Goal: Task Accomplishment & Management: Manage account settings

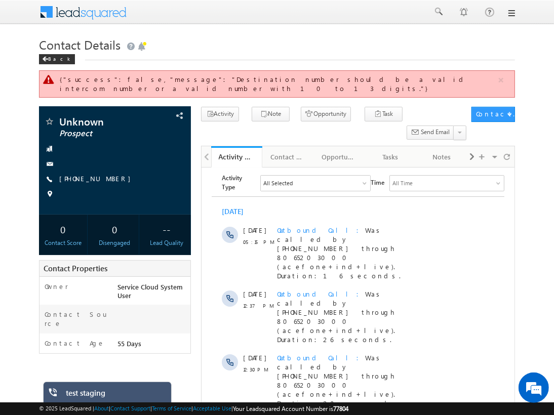
click at [516, 13] on div "Menu Sarwang Bhardwaj sarwa ng.bh ardwa j1.ac efone +2@ta tatel .co.i n ess Ser…" at bounding box center [277, 12] width 554 height 25
click at [505, 16] on div at bounding box center [277, 12] width 476 height 25
click at [510, 14] on link at bounding box center [511, 13] width 8 height 8
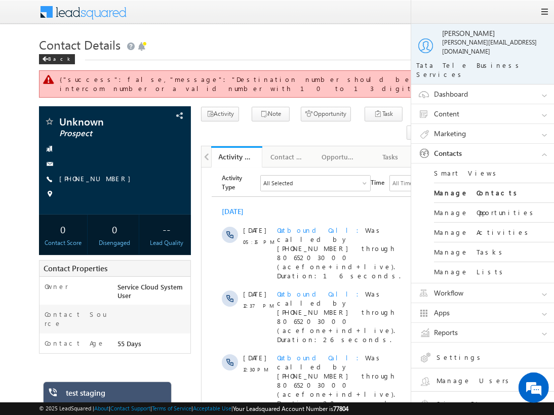
click at [458, 397] on link "Sign Out" at bounding box center [491, 406] width 144 height 18
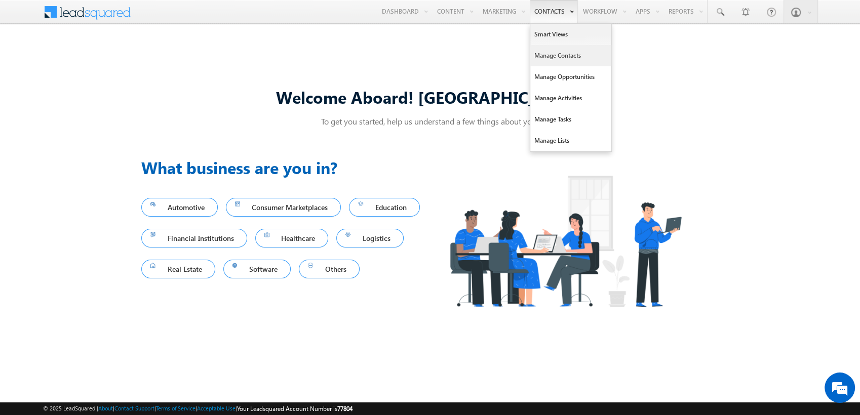
click at [546, 57] on link "Manage Contacts" at bounding box center [570, 55] width 81 height 21
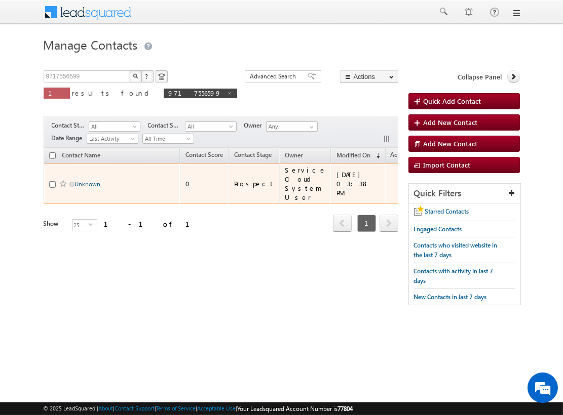
click at [86, 184] on link "Unknown" at bounding box center [88, 184] width 26 height 8
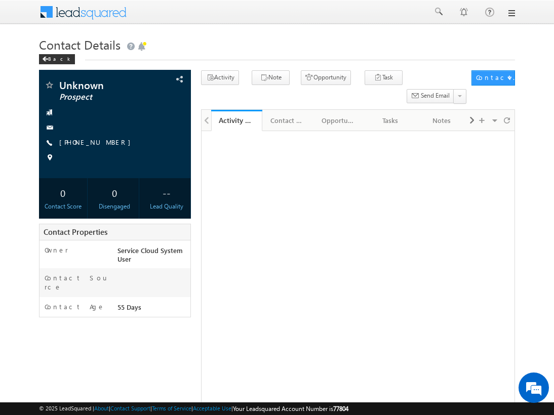
click at [92, 142] on link "[PHONE_NUMBER]" at bounding box center [97, 142] width 76 height 9
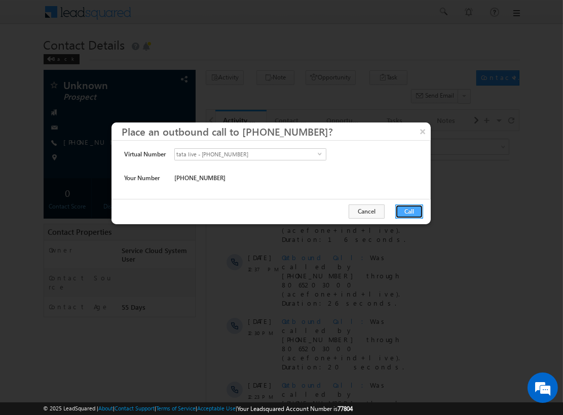
click at [410, 210] on button "Call" at bounding box center [409, 212] width 28 height 14
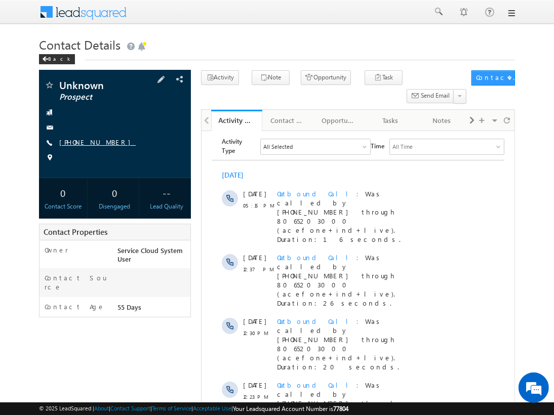
click at [98, 143] on link "[PHONE_NUMBER]" at bounding box center [97, 142] width 76 height 9
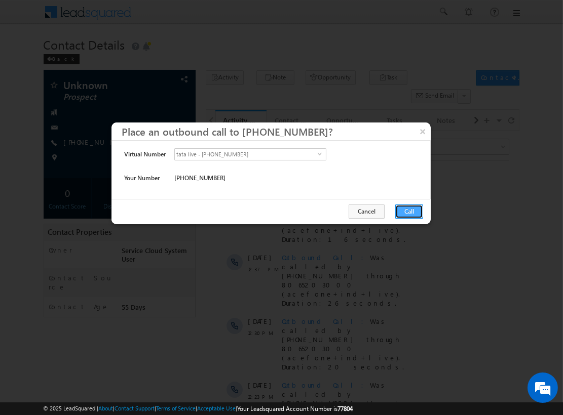
click at [412, 208] on button "Call" at bounding box center [409, 212] width 28 height 14
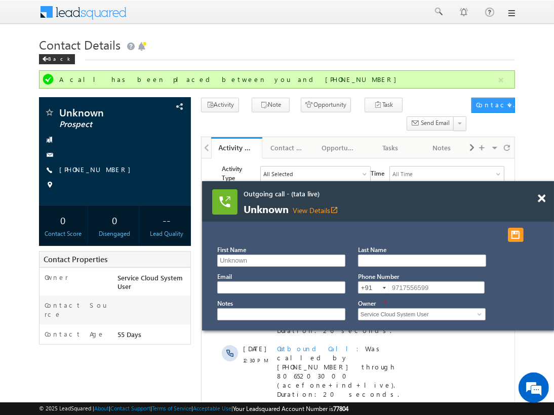
click at [412, 208] on span "Unknown View Details open_in_new" at bounding box center [365, 209] width 243 height 11
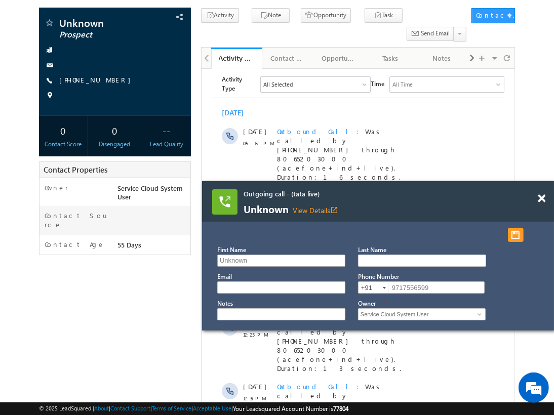
scroll to position [89, 0]
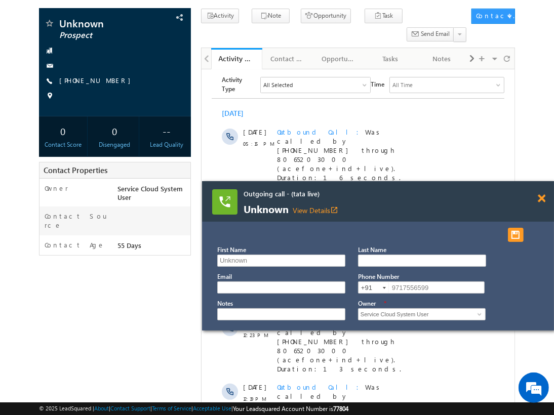
click at [542, 200] on span at bounding box center [542, 198] width 8 height 9
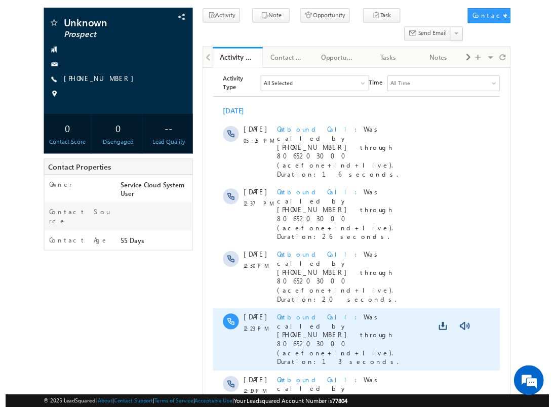
scroll to position [0, 0]
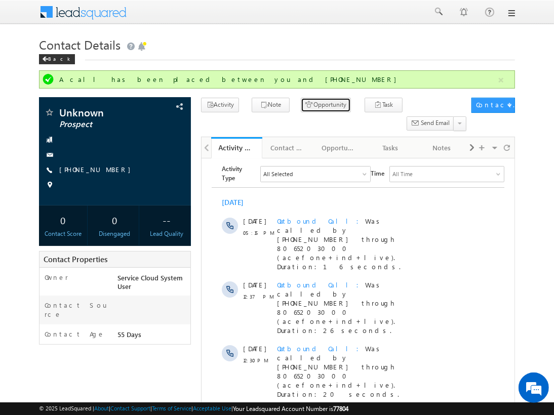
click at [322, 105] on button "Opportunity" at bounding box center [326, 105] width 50 height 15
click at [309, 110] on button "Opportunity" at bounding box center [326, 105] width 50 height 15
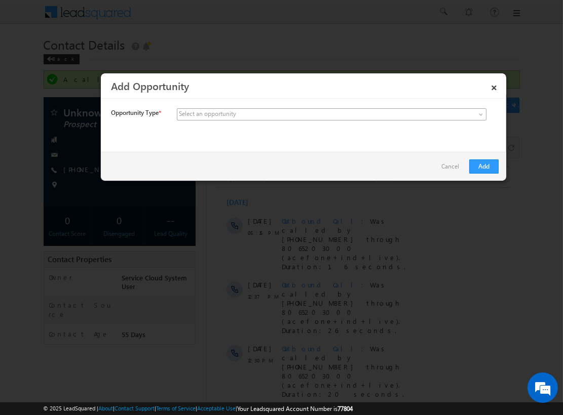
click at [309, 110] on span at bounding box center [256, 114] width 158 height 9
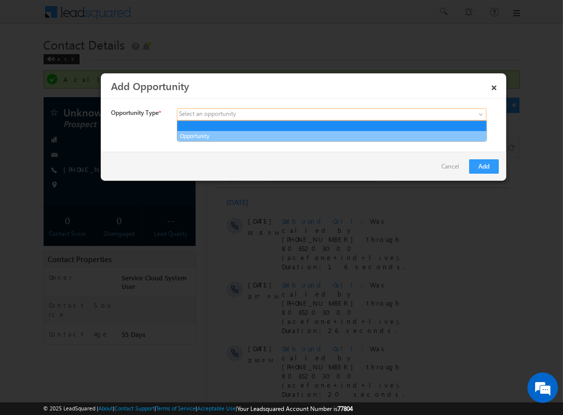
click at [258, 134] on link "Opportunity" at bounding box center [331, 136] width 309 height 9
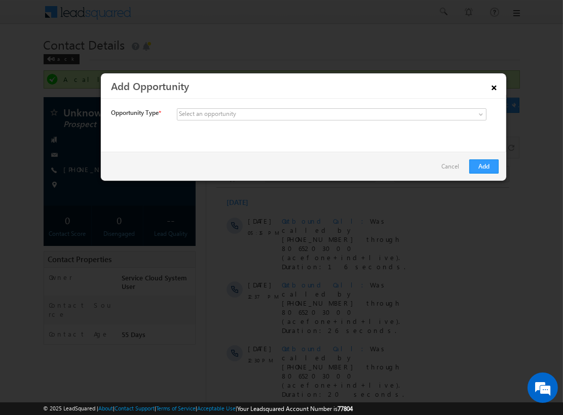
click at [496, 90] on link "×" at bounding box center [493, 86] width 17 height 18
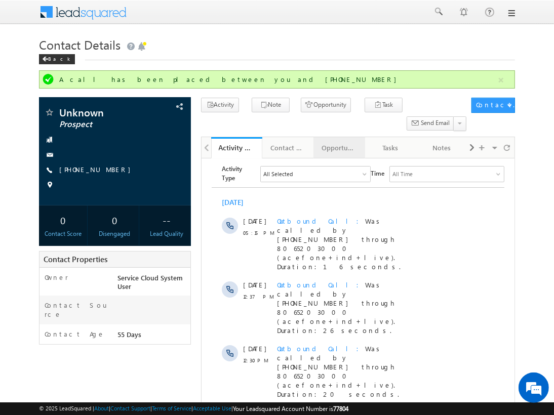
click at [340, 142] on div "Opportunities" at bounding box center [339, 148] width 34 height 12
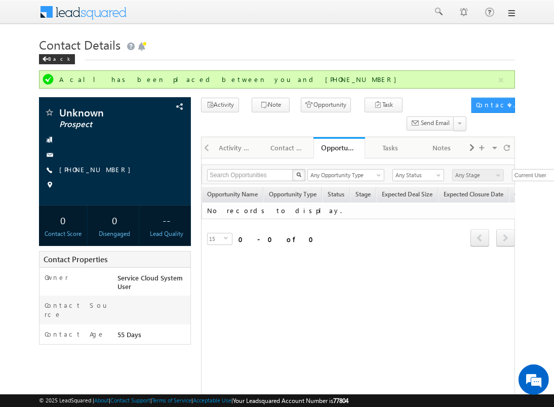
click at [273, 219] on div "Refresh first prev next last 0 - 0 of 0" at bounding box center [359, 233] width 314 height 29
